Goal: Navigation & Orientation: Understand site structure

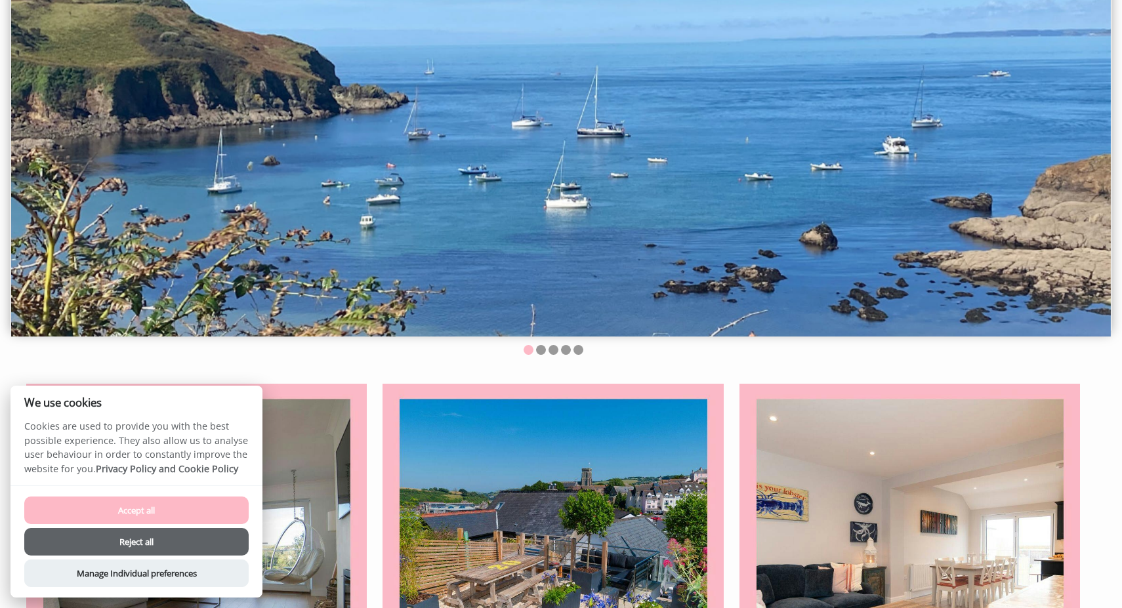
scroll to position [152, 0]
click at [182, 507] on button "Accept all" at bounding box center [136, 511] width 224 height 28
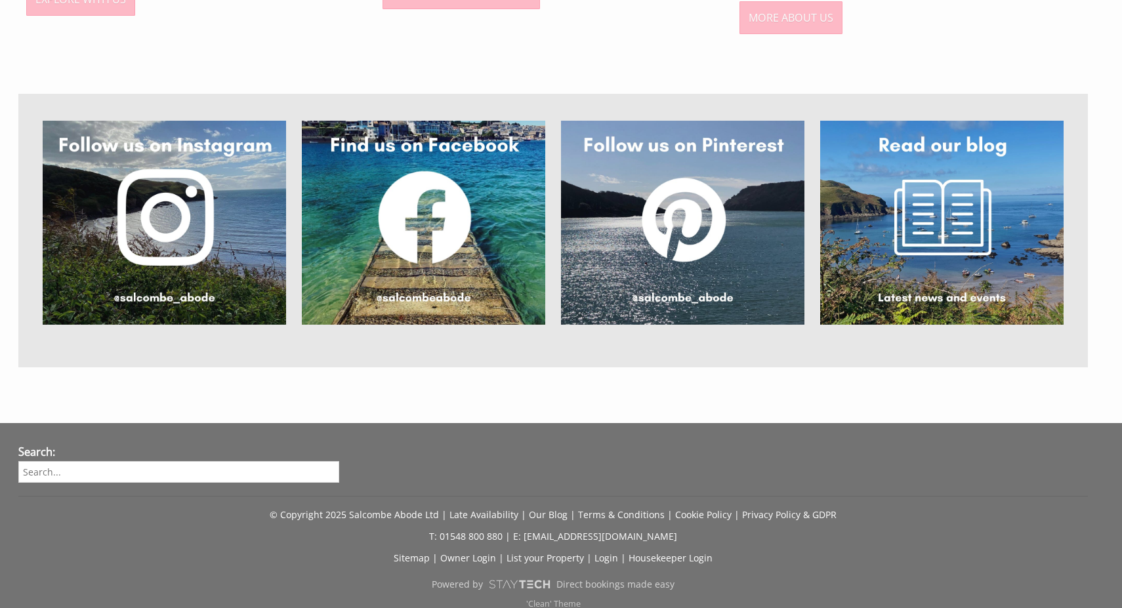
scroll to position [1099, 0]
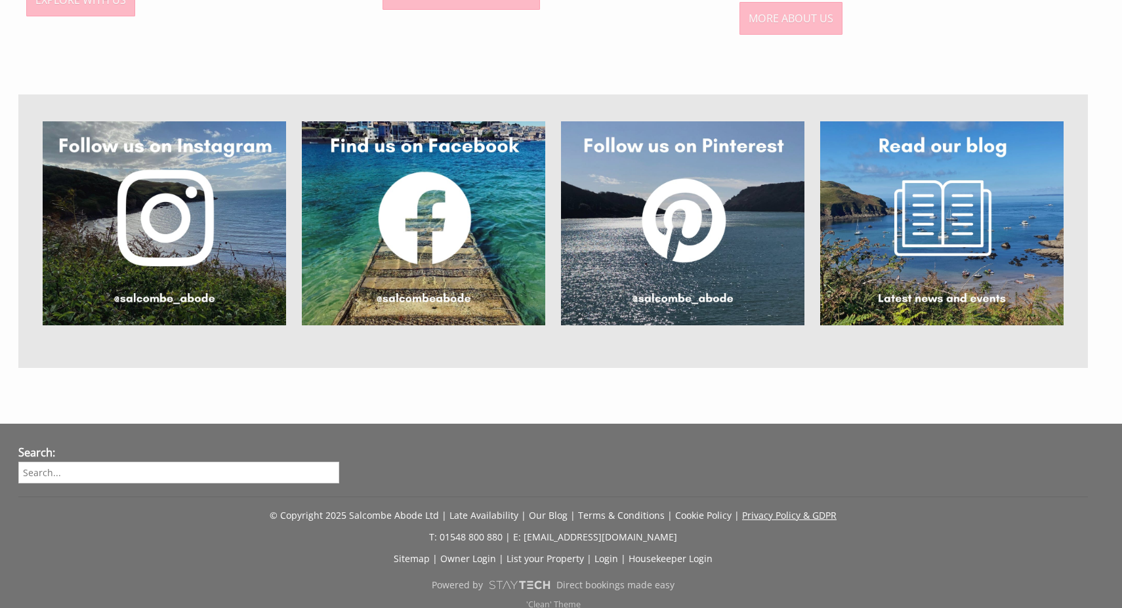
click at [792, 509] on link "Privacy Policy & GDPR" at bounding box center [789, 515] width 94 height 12
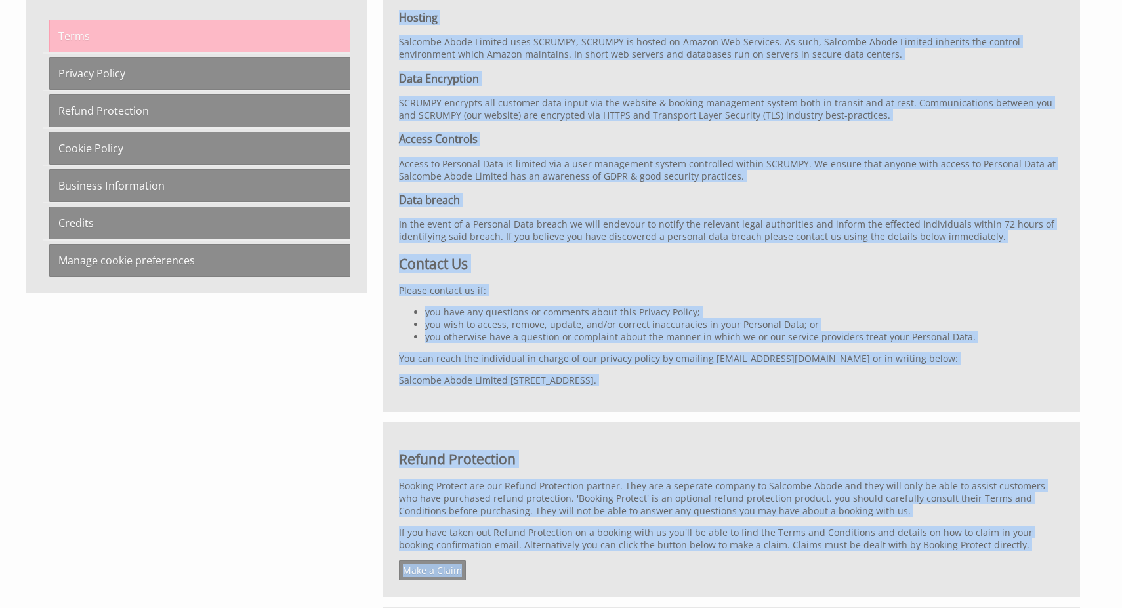
scroll to position [7580, 0]
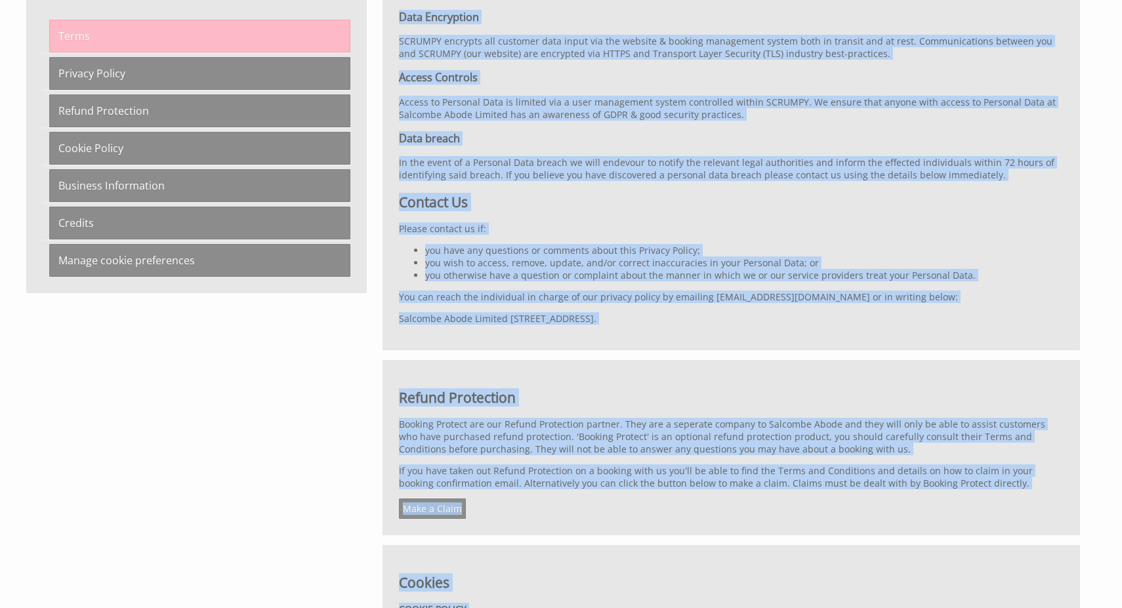
drag, startPoint x: 404, startPoint y: 39, endPoint x: 388, endPoint y: 632, distance: 593.3
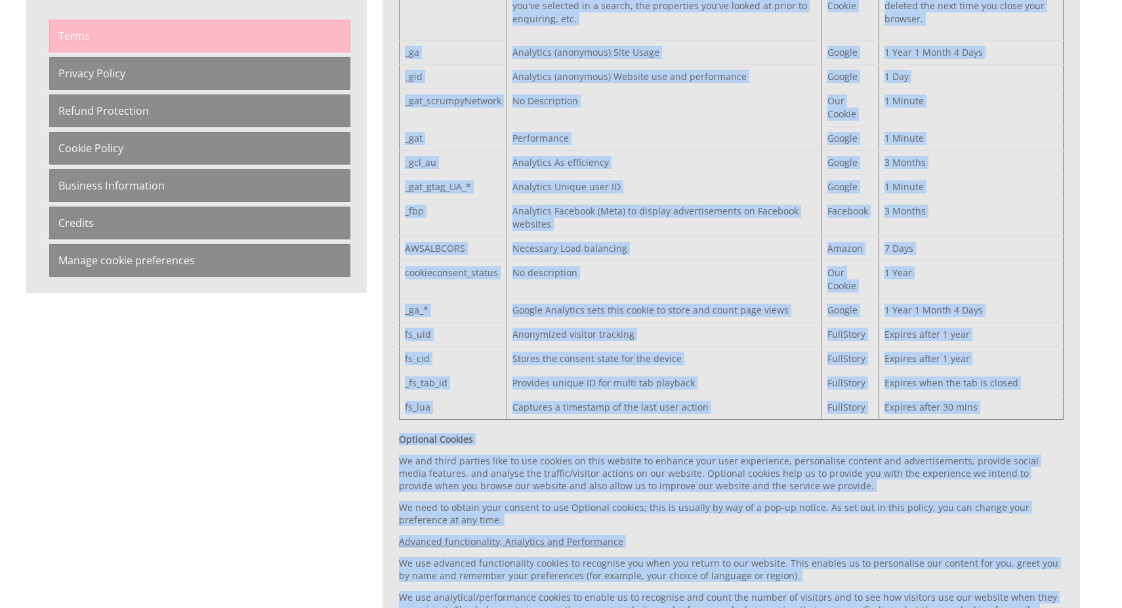
scroll to position [9035, 0]
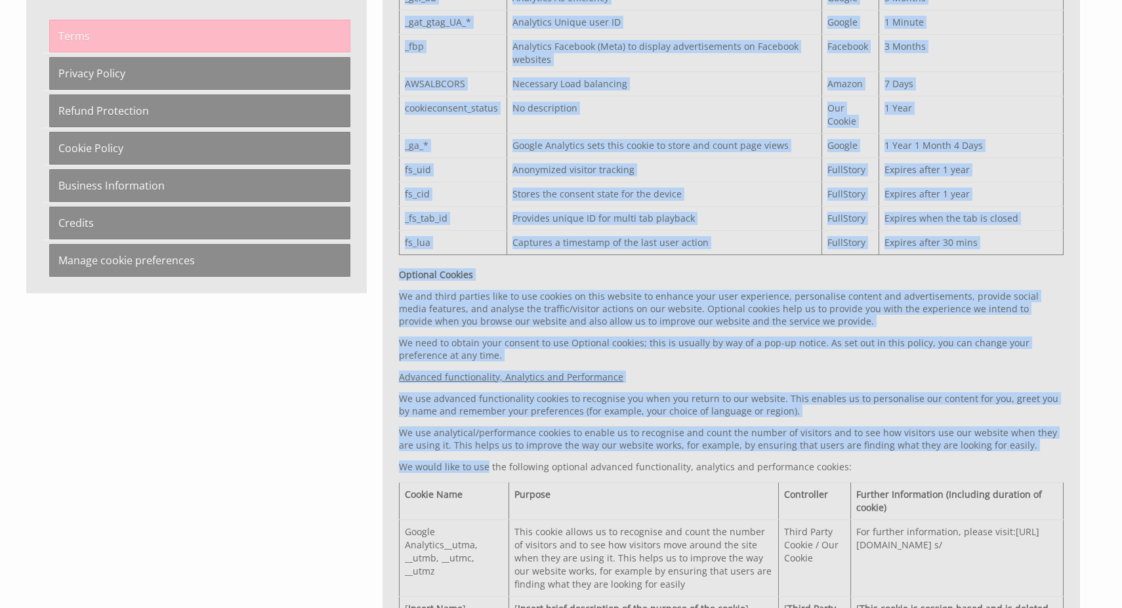
drag, startPoint x: 402, startPoint y: 25, endPoint x: 487, endPoint y: 377, distance: 362.7
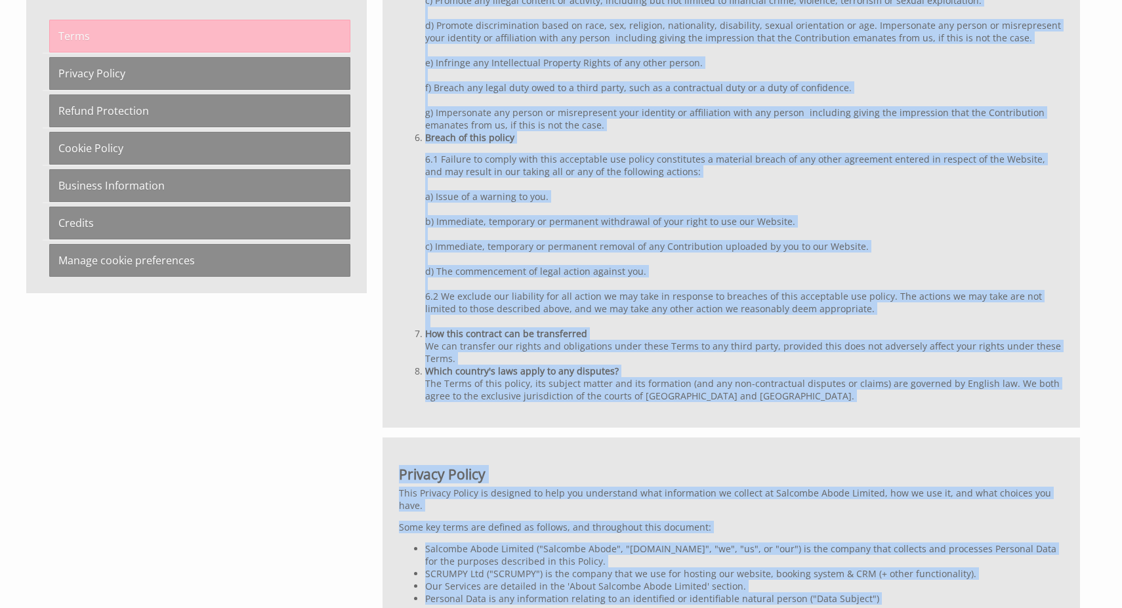
scroll to position [4805, 0]
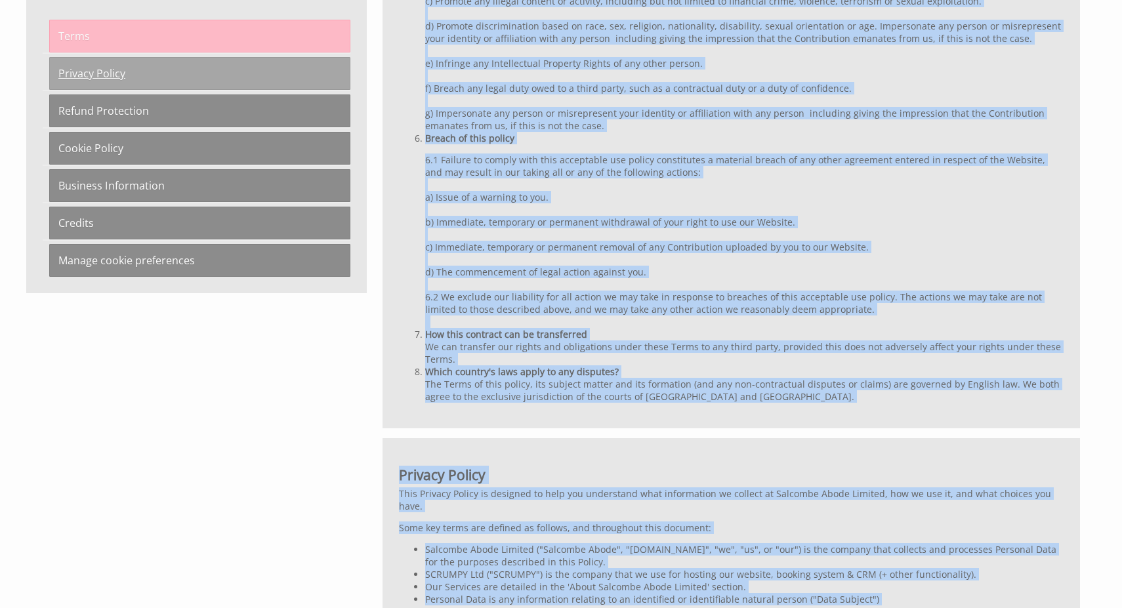
click at [93, 75] on link "Privacy Policy" at bounding box center [199, 73] width 301 height 33
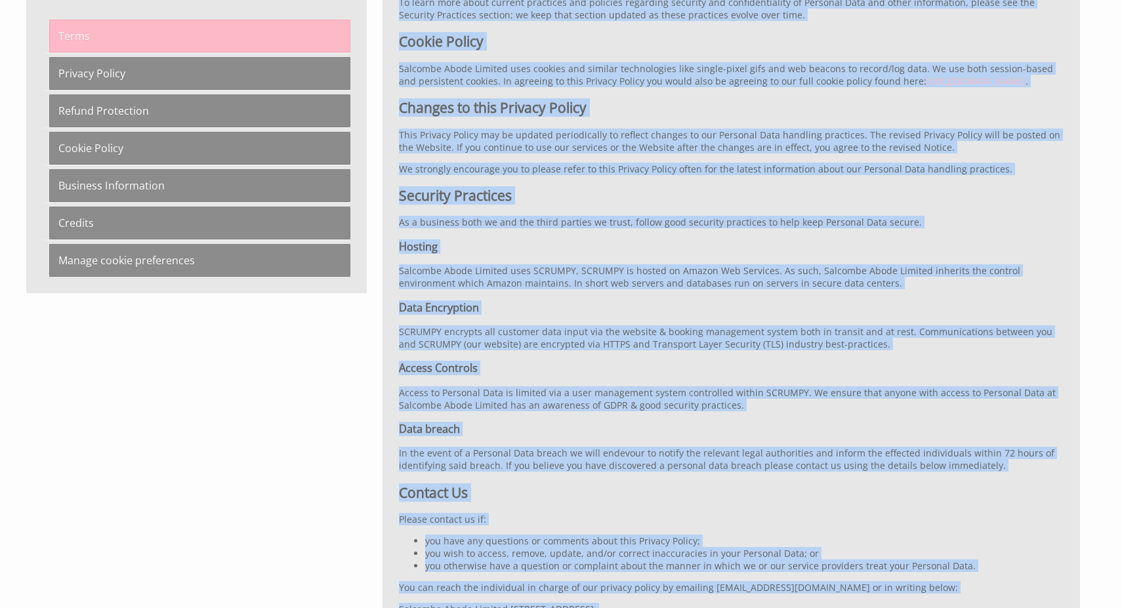
scroll to position [7301, 0]
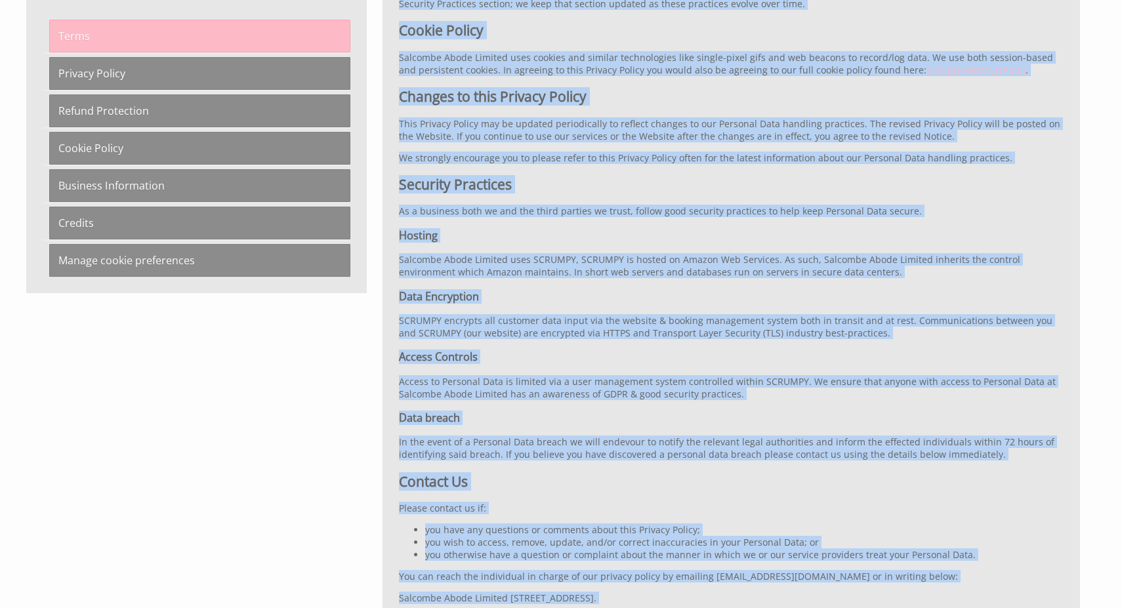
drag, startPoint x: 402, startPoint y: 34, endPoint x: 476, endPoint y: 573, distance: 543.8
copy div "Privacy Policy This Privacy Policy is designed to help you understand what info…"
click at [589, 228] on h3 "Hosting" at bounding box center [731, 235] width 665 height 14
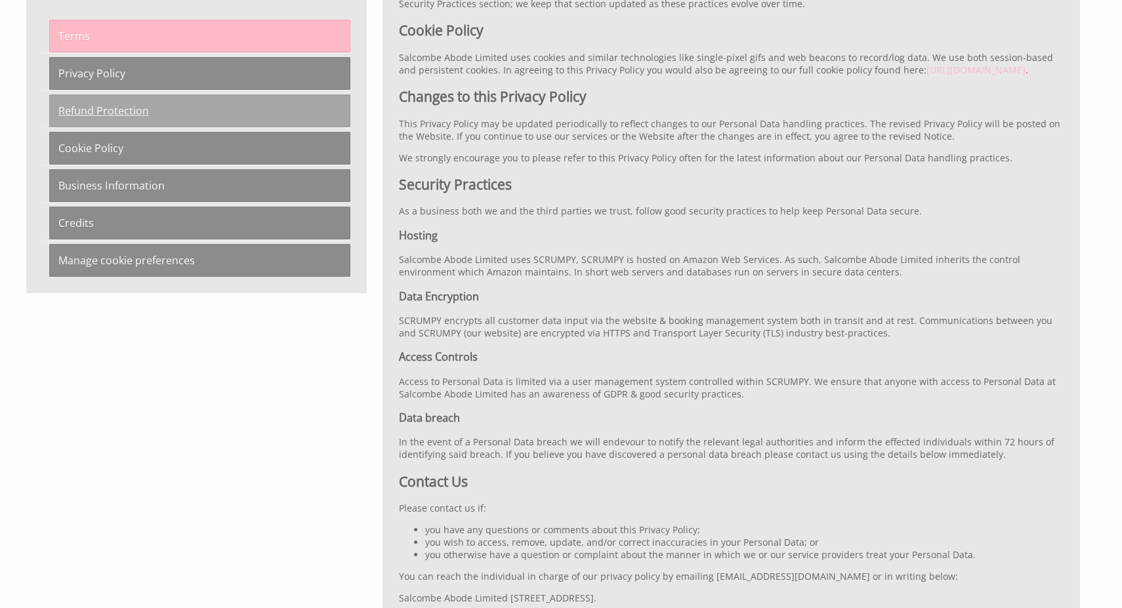
click at [151, 112] on link "Refund Protection" at bounding box center [199, 110] width 301 height 33
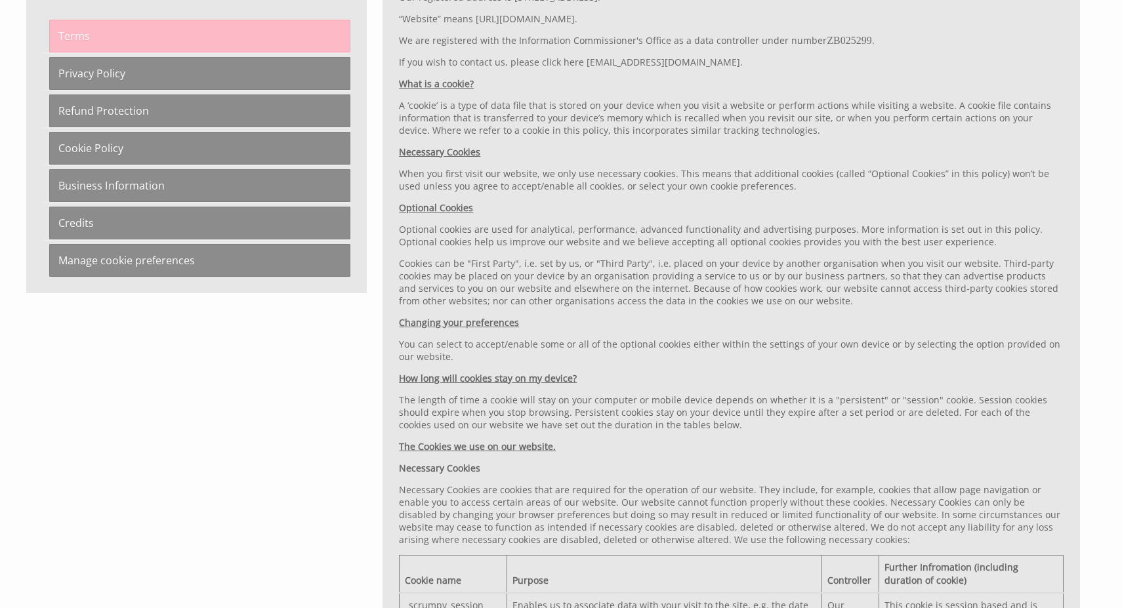
scroll to position [8311, 0]
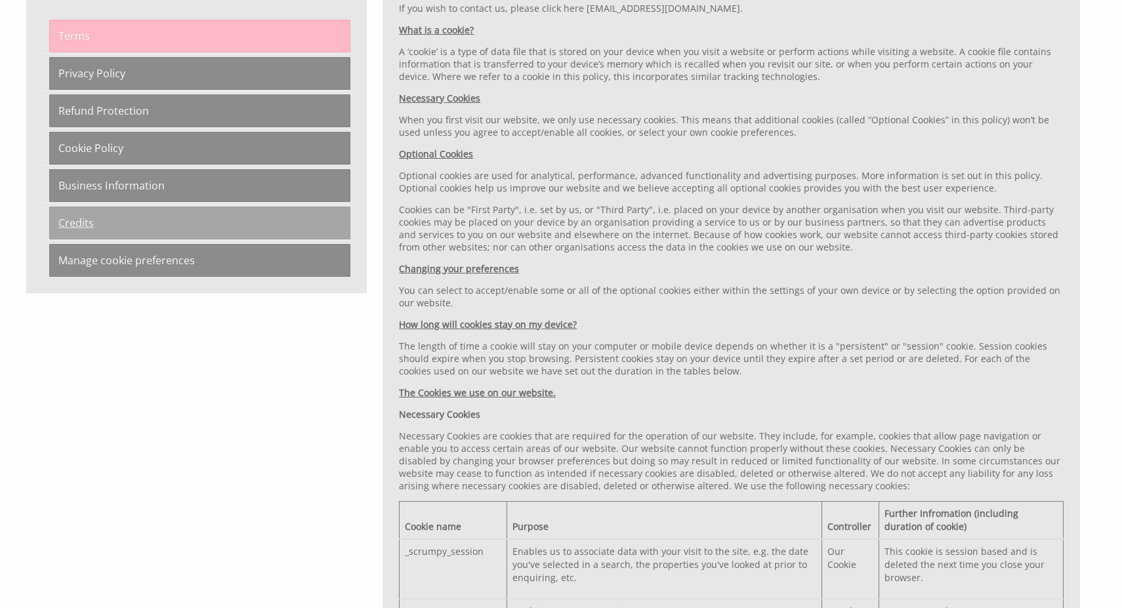
click at [82, 219] on link "Credits" at bounding box center [199, 223] width 301 height 33
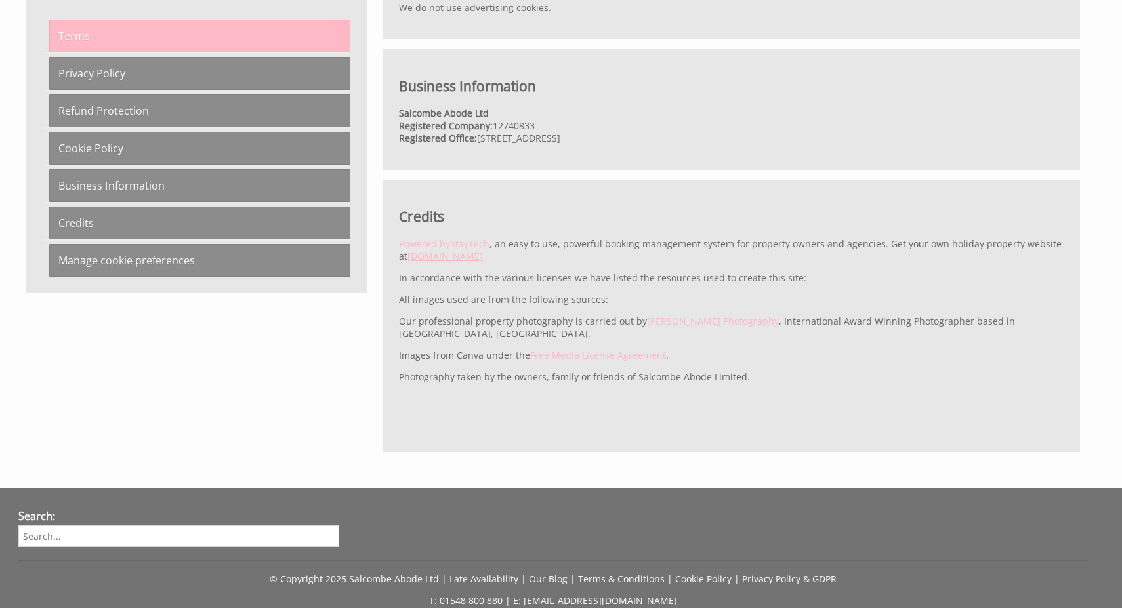
click at [452, 250] on link "www.staytech.co.uk" at bounding box center [444, 256] width 75 height 12
